Goal: Obtain resource: Obtain resource

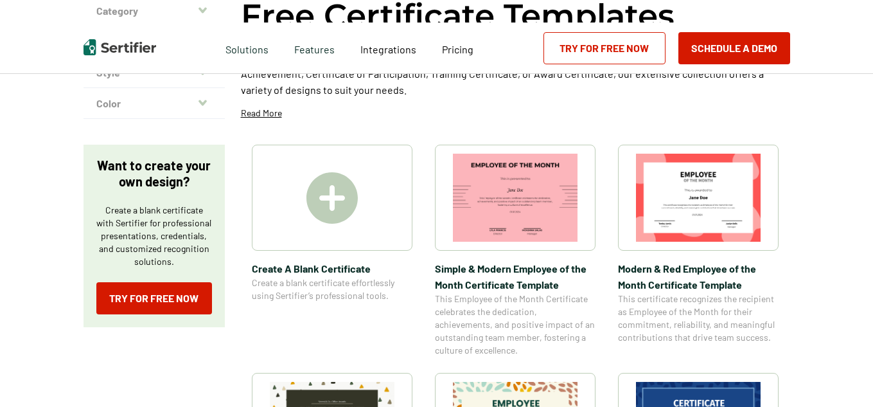
scroll to position [141, 0]
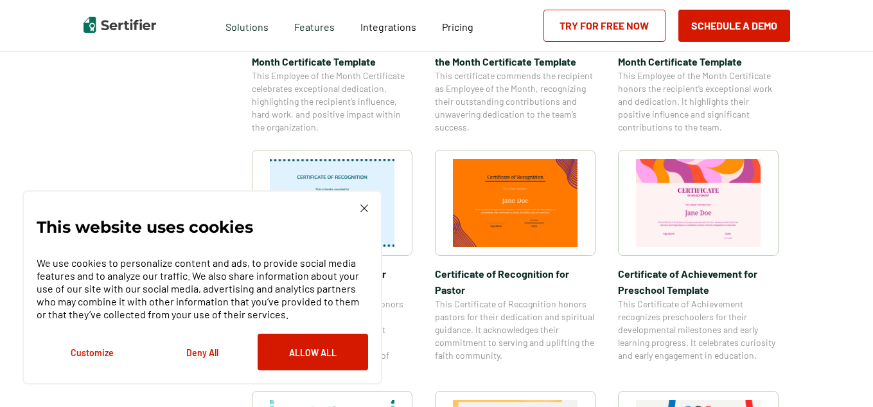
scroll to position [593, 0]
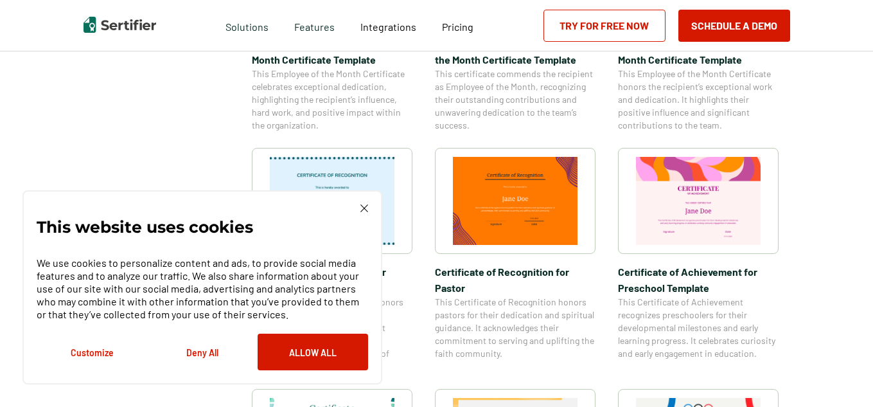
click at [356, 214] on div "This website uses cookies We use cookies to personalize content and ads, to pro…" at bounding box center [203, 287] width 332 height 166
click at [368, 208] on img at bounding box center [365, 208] width 8 height 8
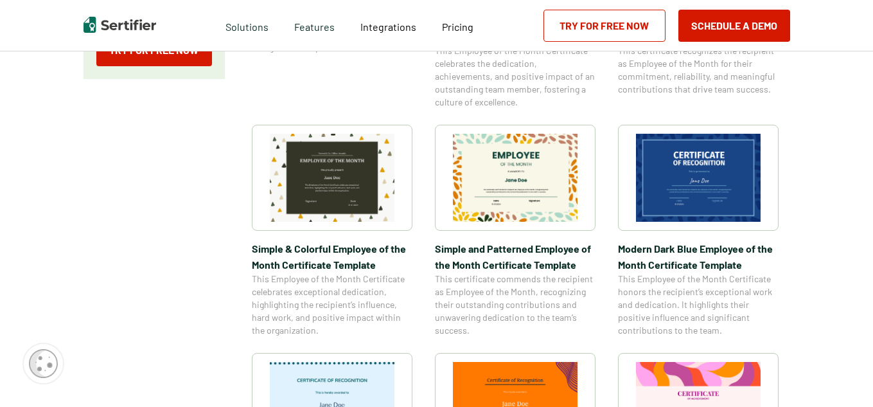
scroll to position [0, 0]
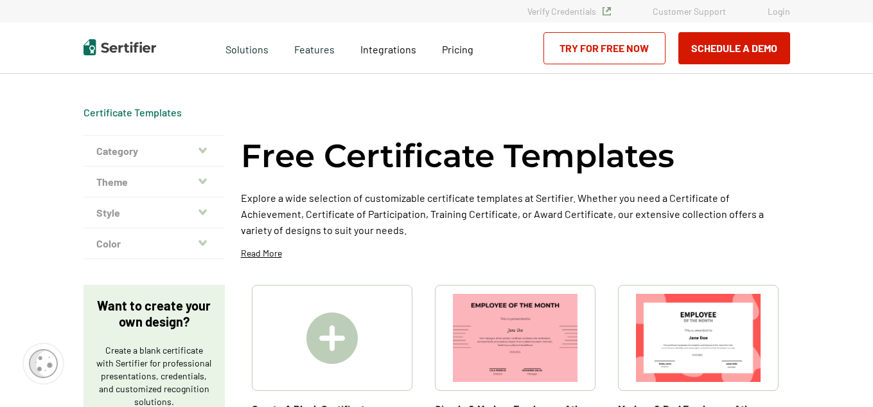
click at [176, 149] on button "Category" at bounding box center [154, 151] width 141 height 31
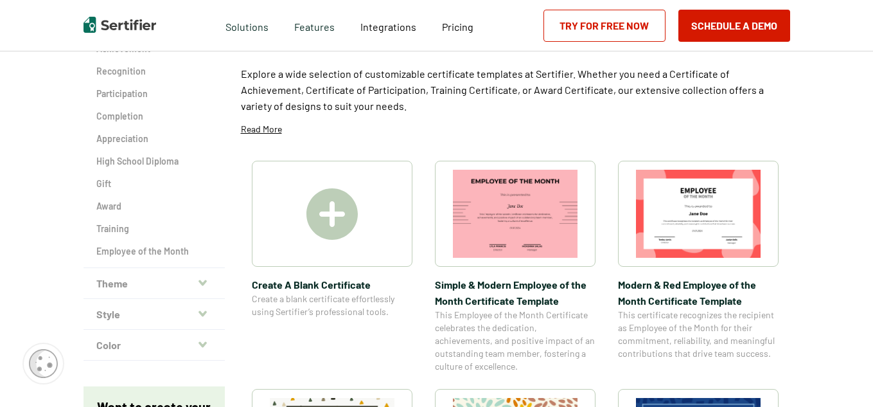
scroll to position [125, 0]
click at [147, 271] on button "Theme" at bounding box center [154, 282] width 141 height 31
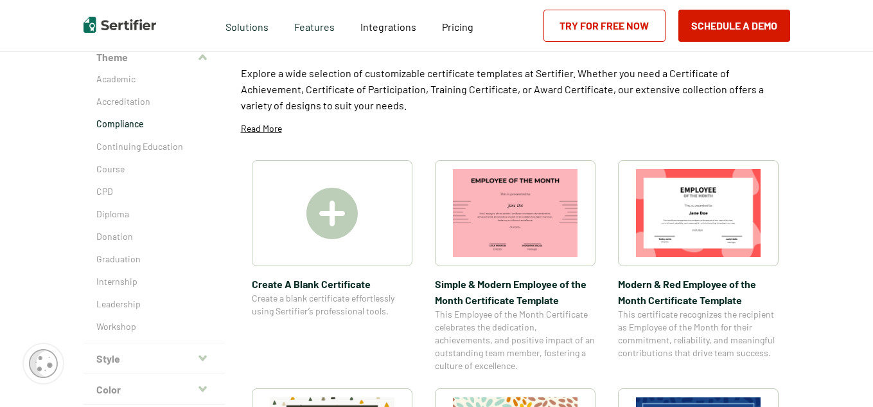
scroll to position [0, 0]
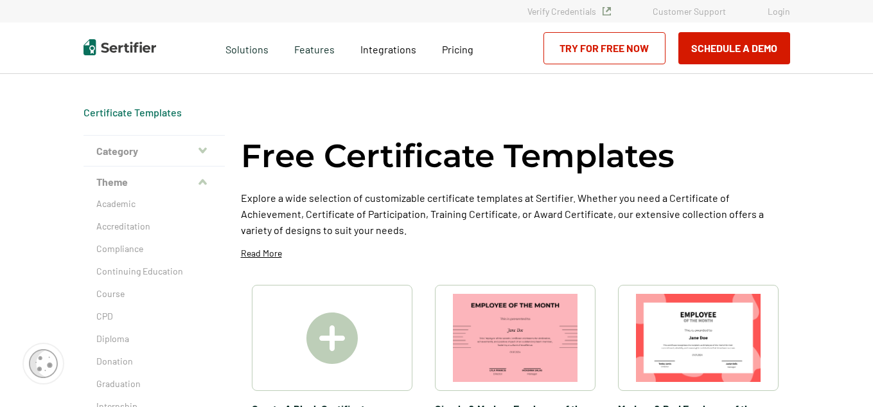
click at [119, 156] on button "Category" at bounding box center [154, 151] width 141 height 31
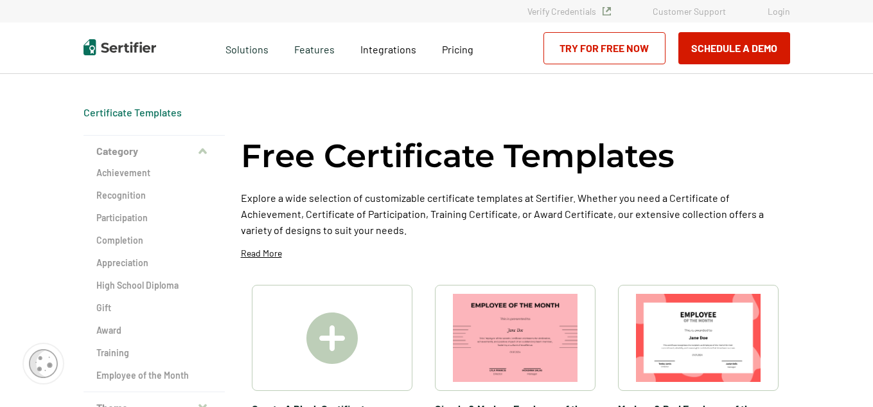
click at [125, 202] on div "Achievement Recognition Participation Completion Appreciation High School Diplo…" at bounding box center [154, 278] width 141 height 225
click at [123, 195] on h2 "Recognition" at bounding box center [154, 195] width 116 height 13
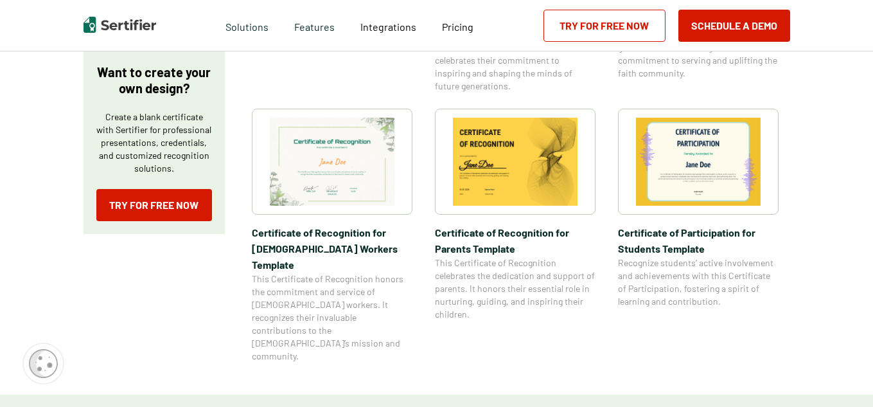
scroll to position [460, 0]
